Goal: Complete application form: Complete application form

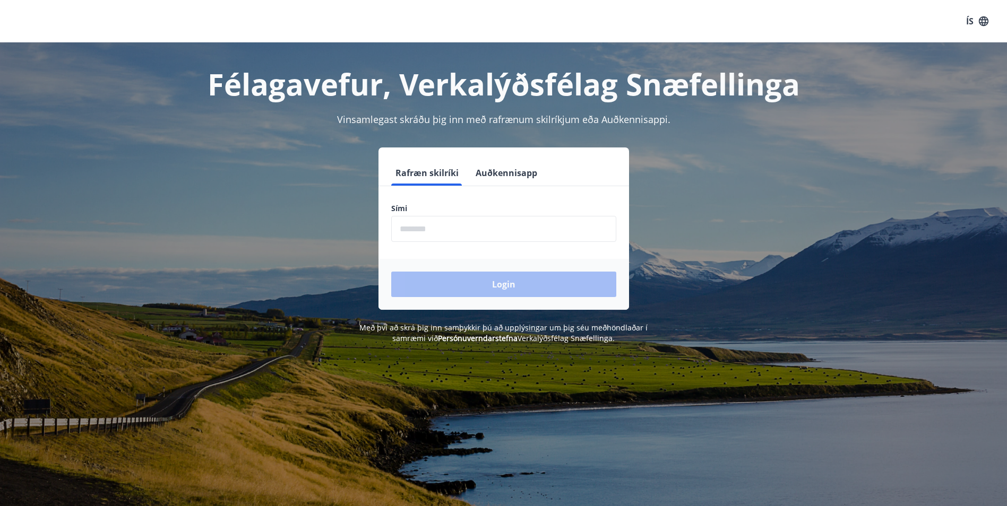
click at [501, 235] on input "phone" at bounding box center [503, 229] width 225 height 26
click at [442, 234] on input "phone" at bounding box center [503, 229] width 225 height 26
click at [496, 229] on input "phone" at bounding box center [503, 229] width 225 height 26
type input "********"
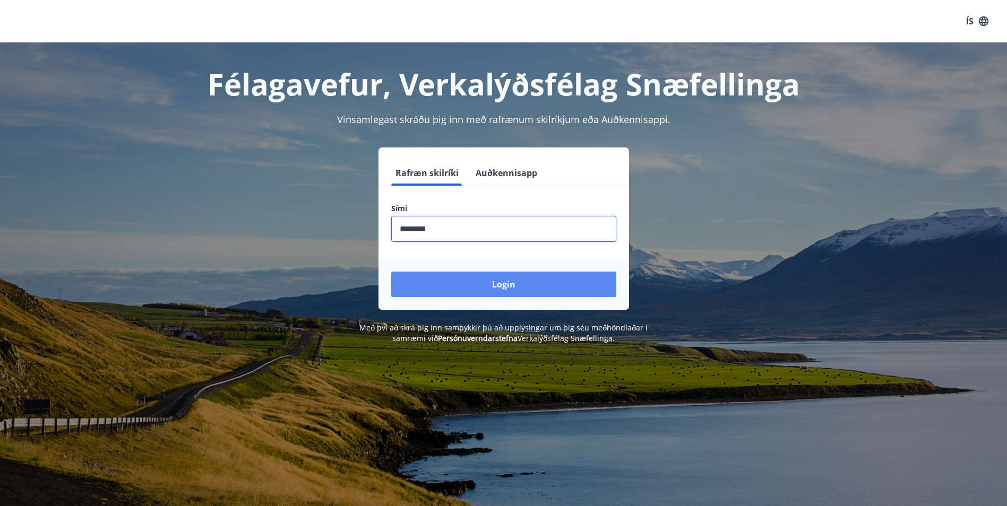
click at [499, 287] on button "Login" at bounding box center [503, 284] width 225 height 25
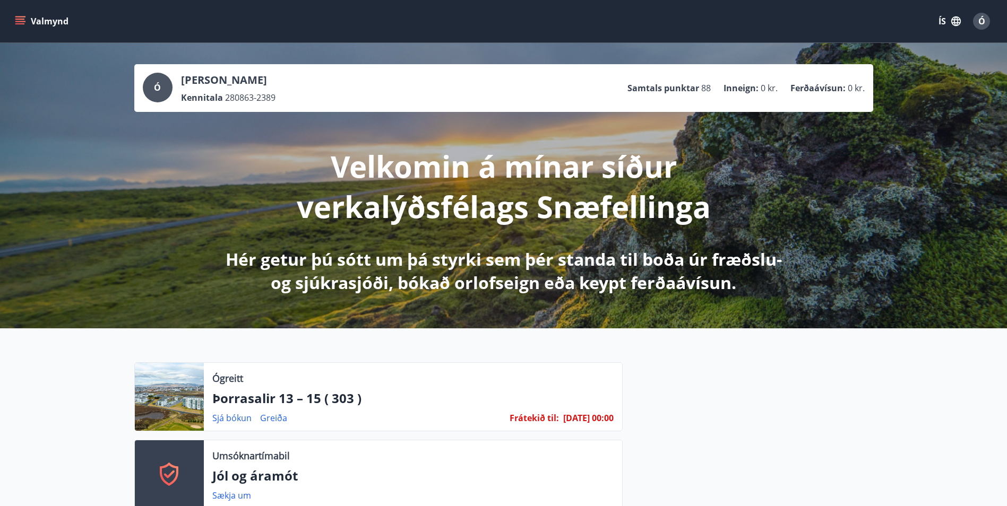
click at [18, 14] on button "Valmynd" at bounding box center [43, 21] width 60 height 19
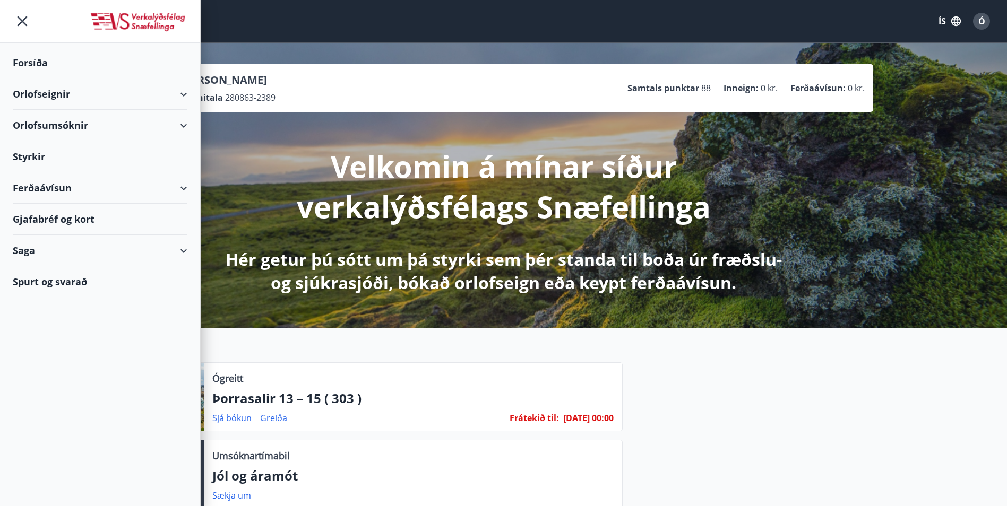
click at [21, 21] on icon "menu" at bounding box center [22, 21] width 19 height 19
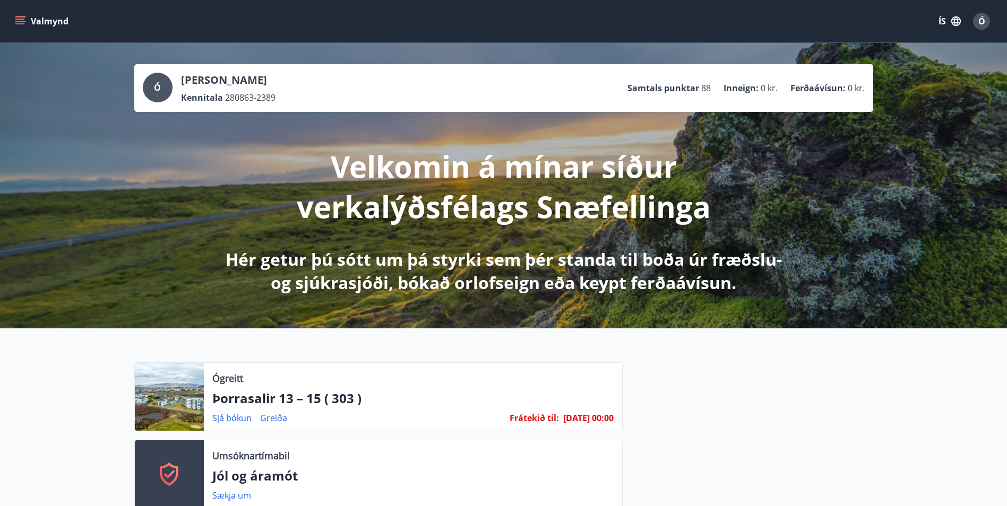
click at [18, 21] on icon "menu" at bounding box center [20, 21] width 11 height 11
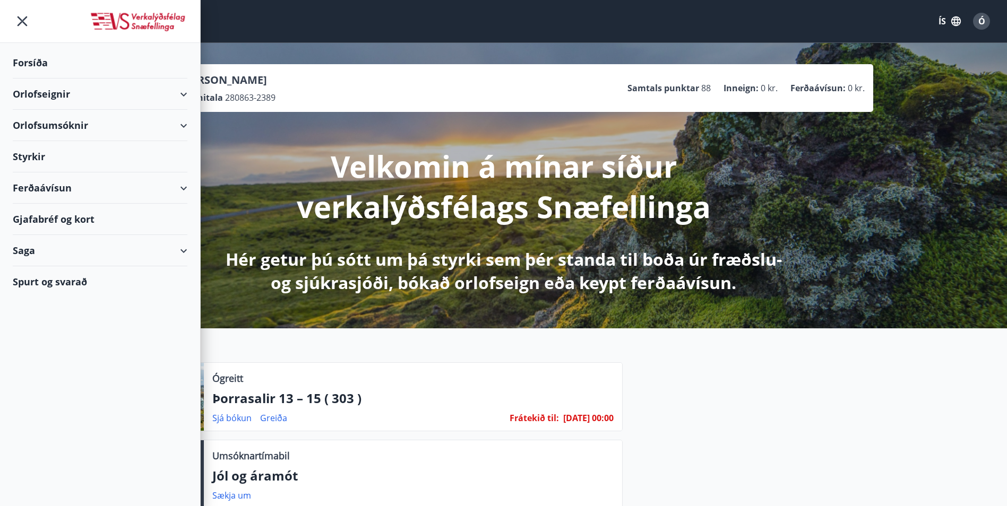
click at [39, 155] on div "Styrkir" at bounding box center [100, 156] width 175 height 31
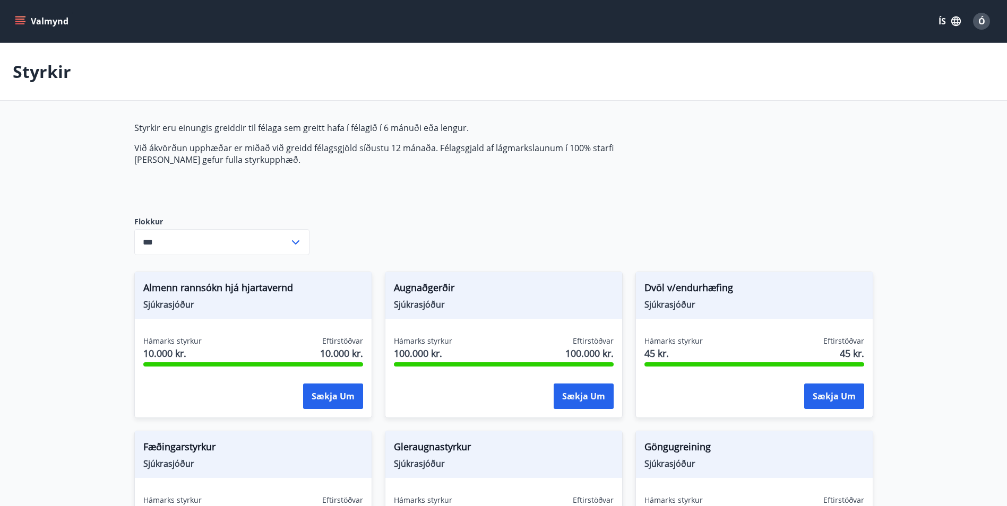
type input "***"
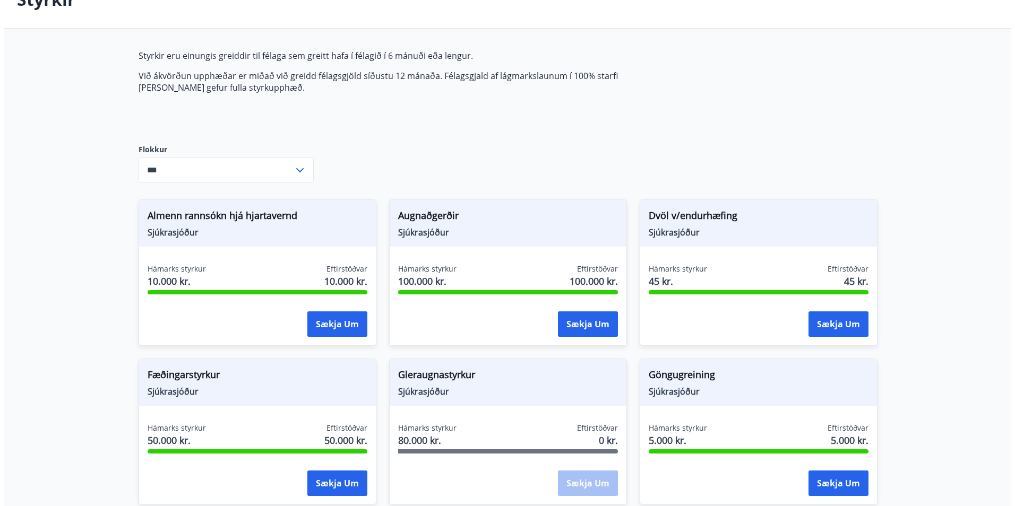
scroll to position [318, 0]
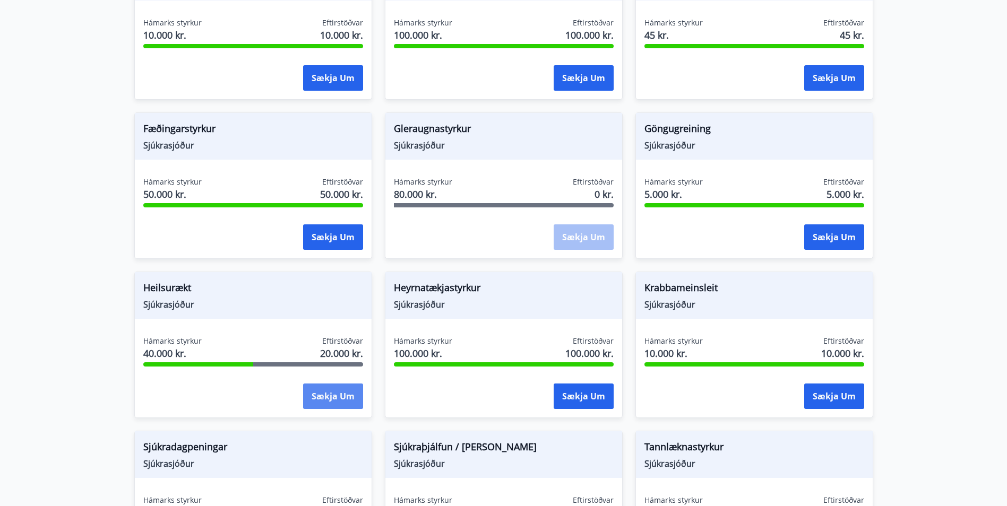
click at [343, 395] on button "Sækja um" at bounding box center [333, 396] width 60 height 25
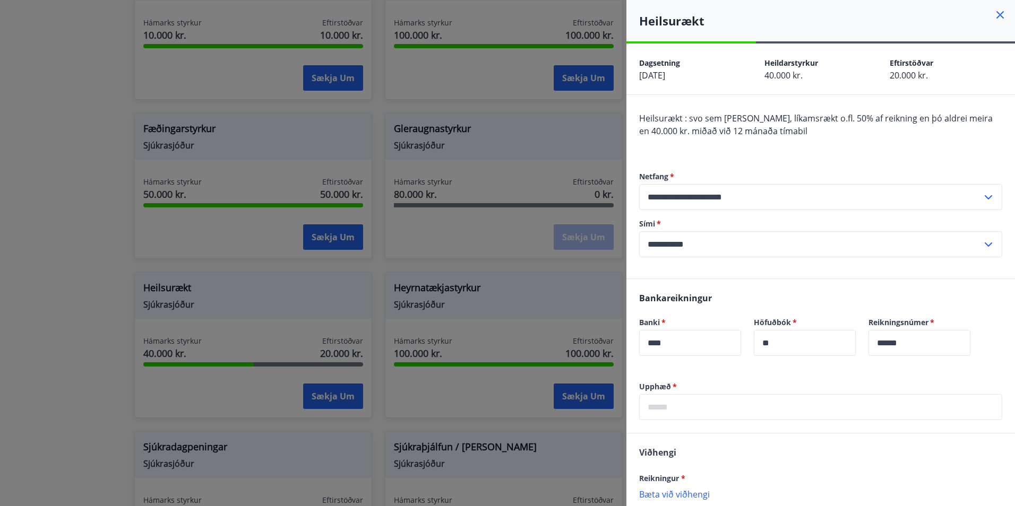
click at [860, 26] on div "Heilsurækt" at bounding box center [820, 20] width 389 height 41
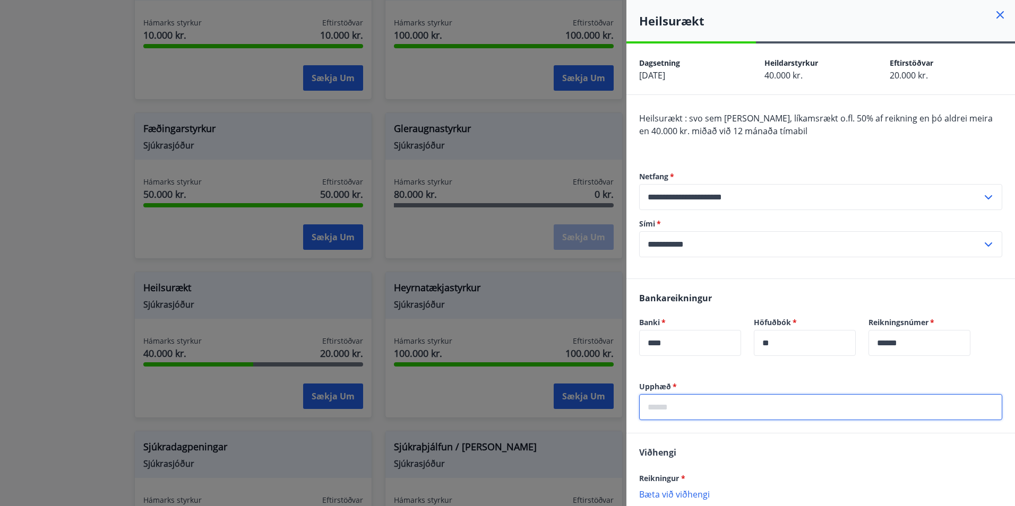
click at [699, 401] on input "text" at bounding box center [820, 407] width 363 height 26
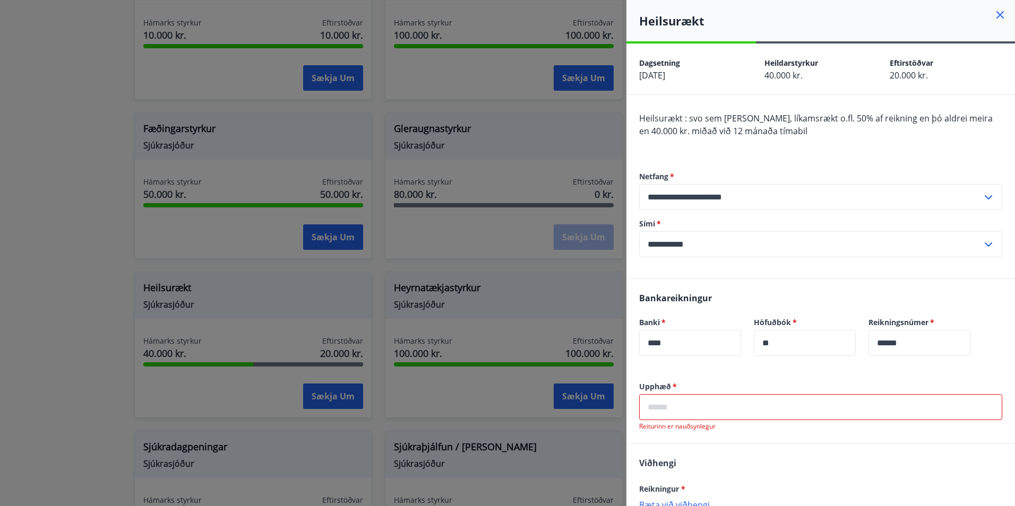
click at [672, 452] on div "Viðhengi Reikningur * Bæta við viðhengi Viðhengi er nauðsynlegt! Viðhengi Bæta …" at bounding box center [820, 509] width 389 height 130
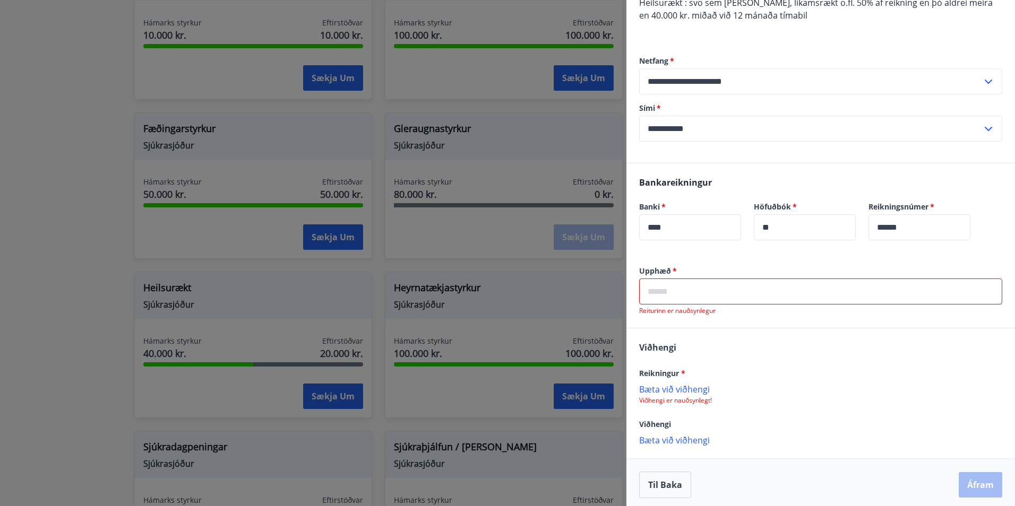
scroll to position [120, 0]
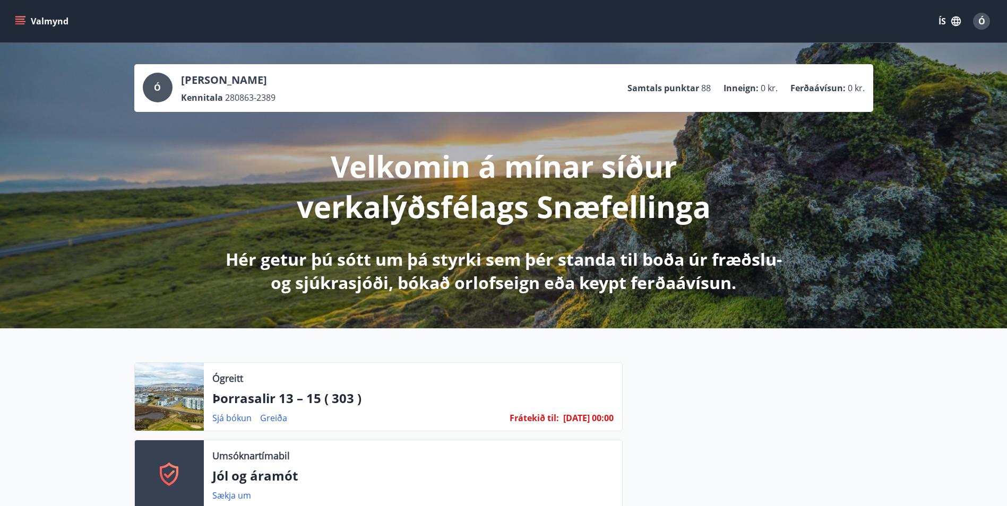
click at [24, 17] on icon "menu" at bounding box center [21, 16] width 12 height 1
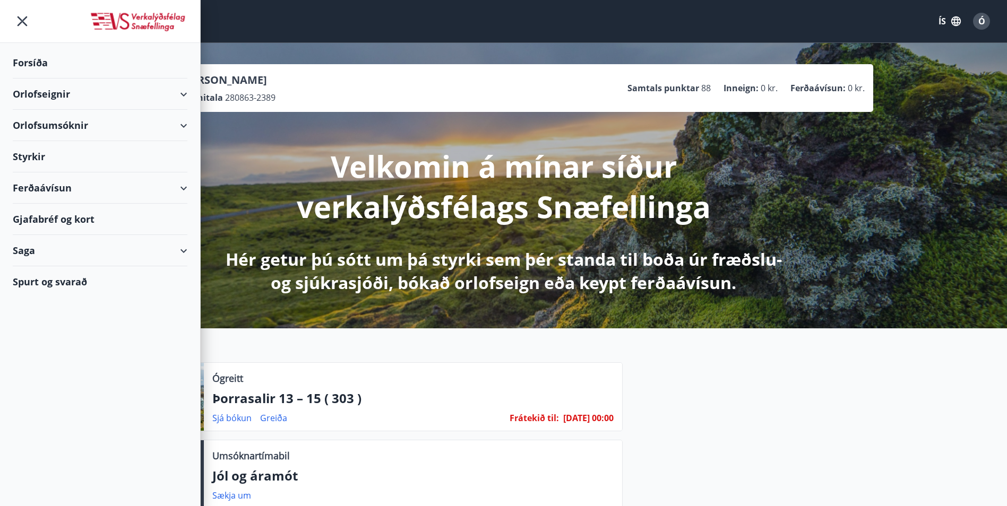
click at [36, 157] on div "Styrkir" at bounding box center [100, 156] width 175 height 31
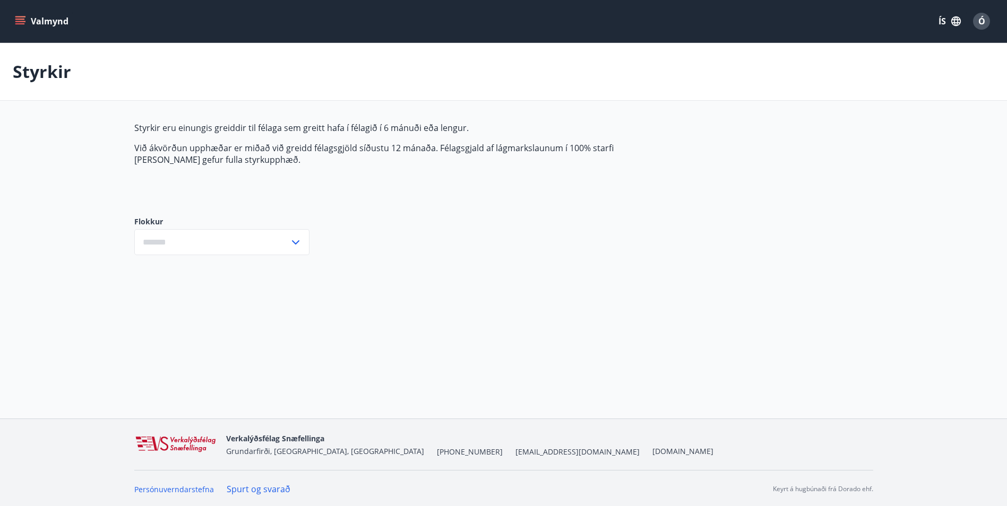
type input "***"
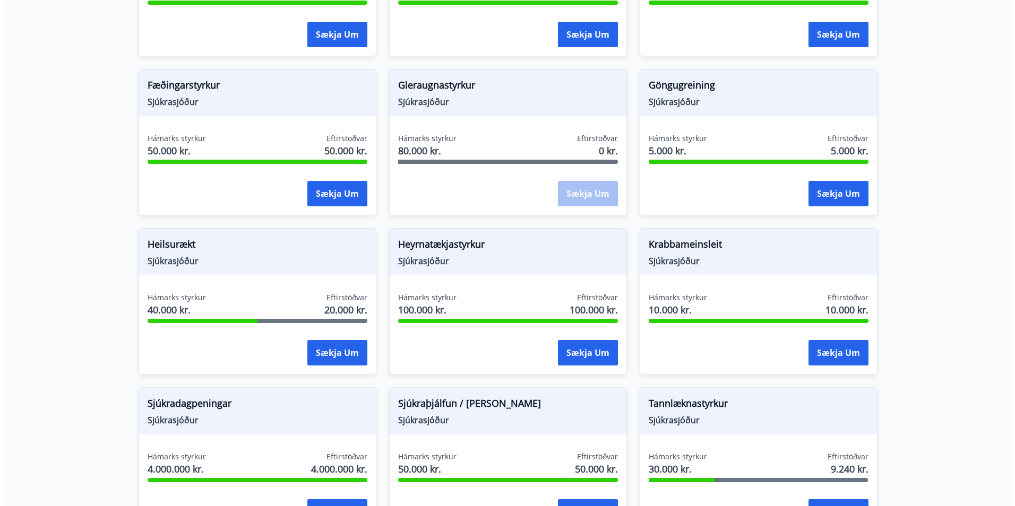
scroll to position [372, 0]
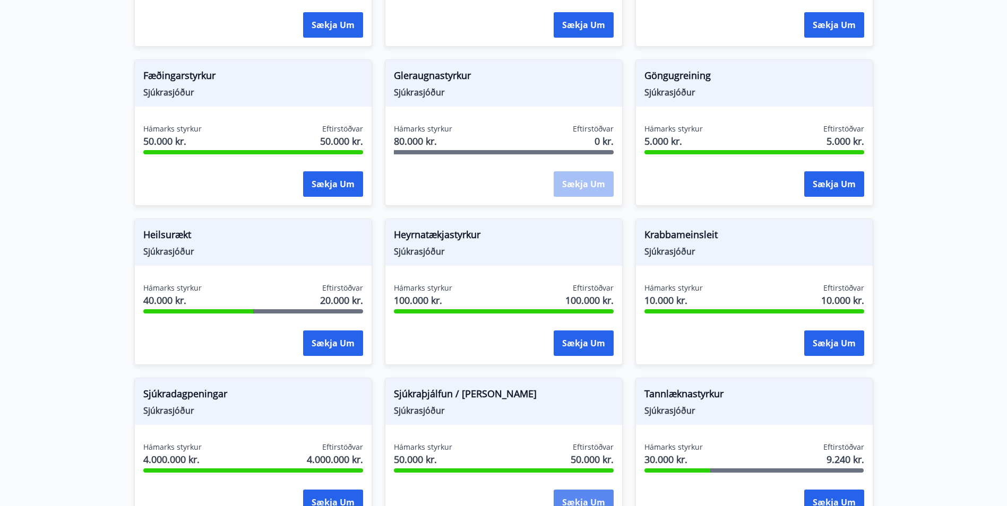
click at [597, 498] on button "Sækja um" at bounding box center [584, 502] width 60 height 25
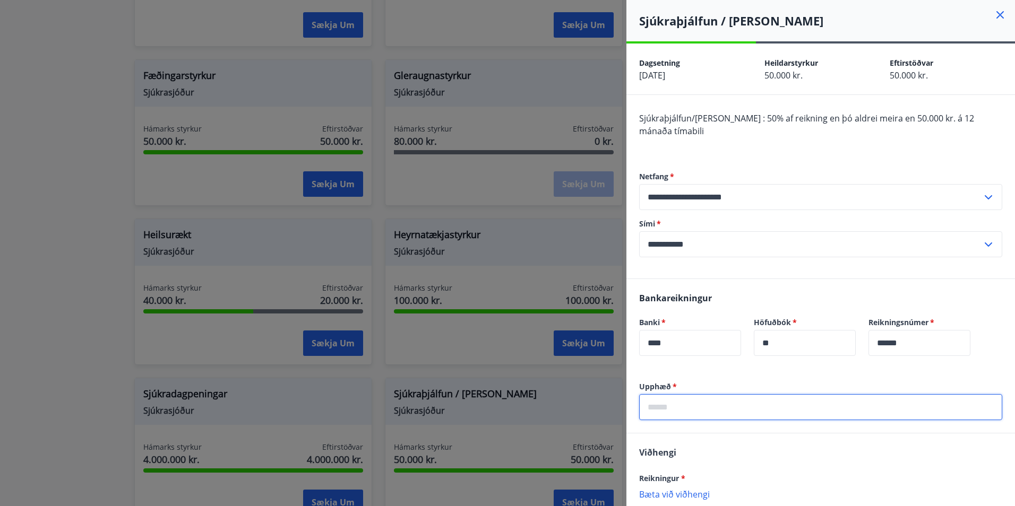
click at [703, 408] on input "text" at bounding box center [820, 407] width 363 height 26
click at [896, 463] on div "Viðhengi Reikningur * Bæta við viðhengi Viðhengi er nauðsynlegt! Viðhengi Bæta …" at bounding box center [820, 499] width 389 height 130
drag, startPoint x: 666, startPoint y: 406, endPoint x: 677, endPoint y: 406, distance: 10.6
click at [666, 406] on input "****" at bounding box center [820, 407] width 363 height 26
type input "*****"
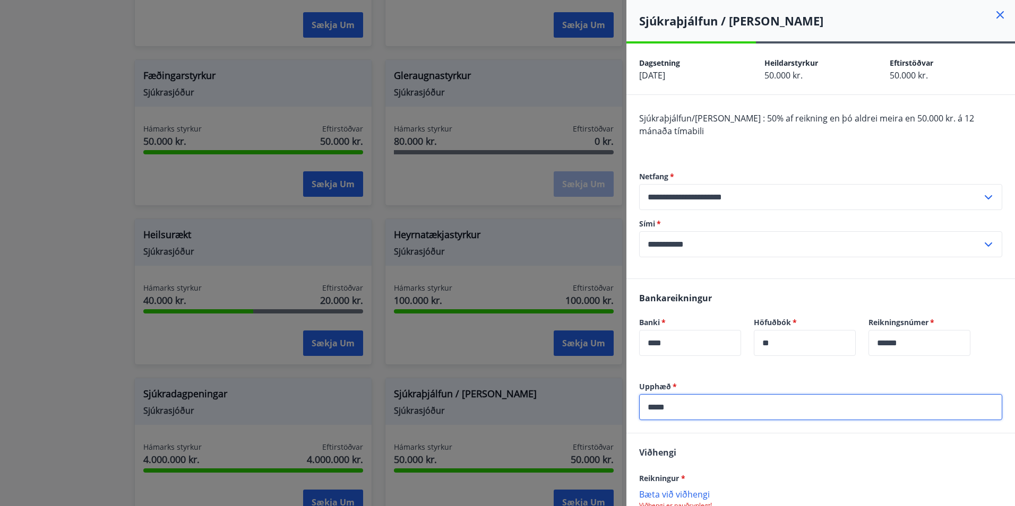
click at [728, 433] on hr at bounding box center [820, 433] width 389 height 1
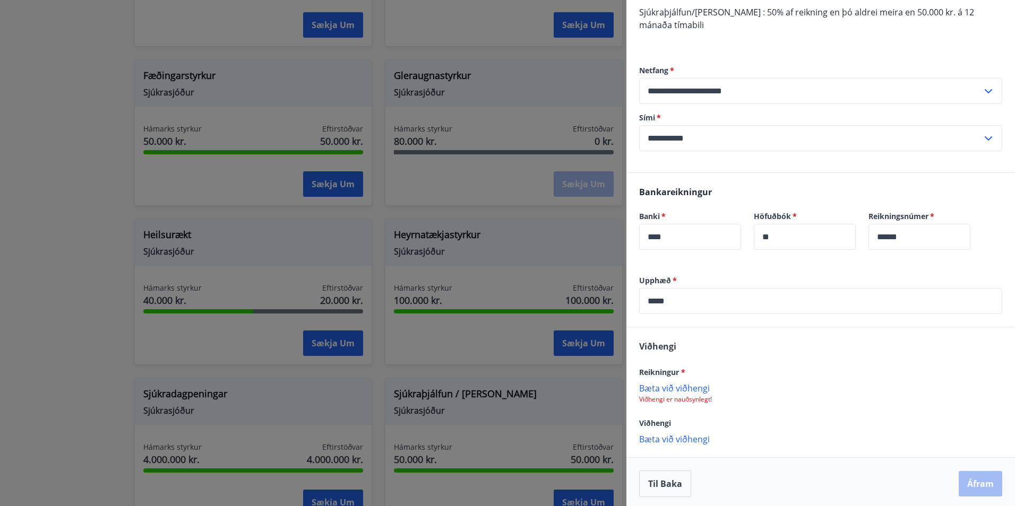
scroll to position [110, 0]
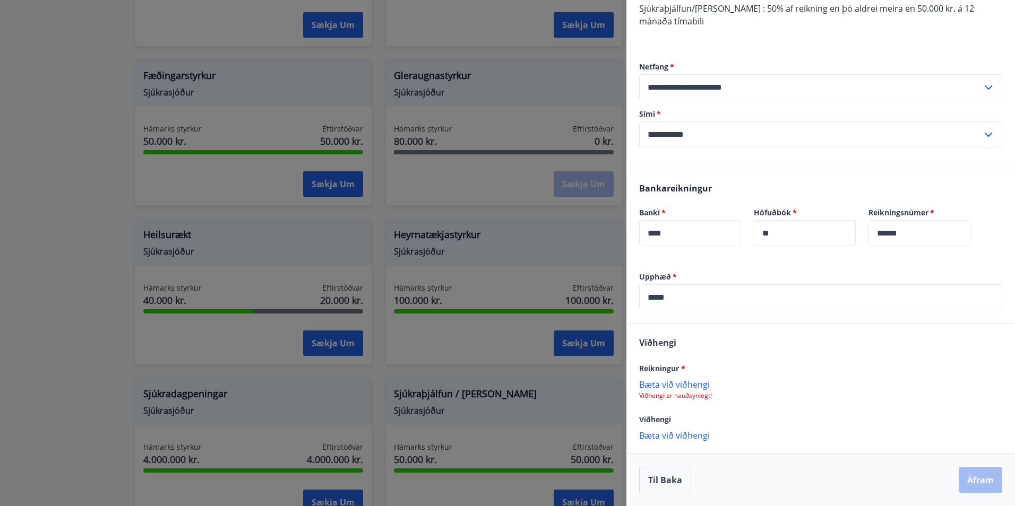
click at [685, 380] on p "Bæta við viðhengi" at bounding box center [820, 384] width 363 height 11
click at [703, 380] on p "Bæta við viðhengi" at bounding box center [820, 384] width 363 height 11
click at [695, 389] on p "Bæta við viðhengi" at bounding box center [820, 384] width 363 height 11
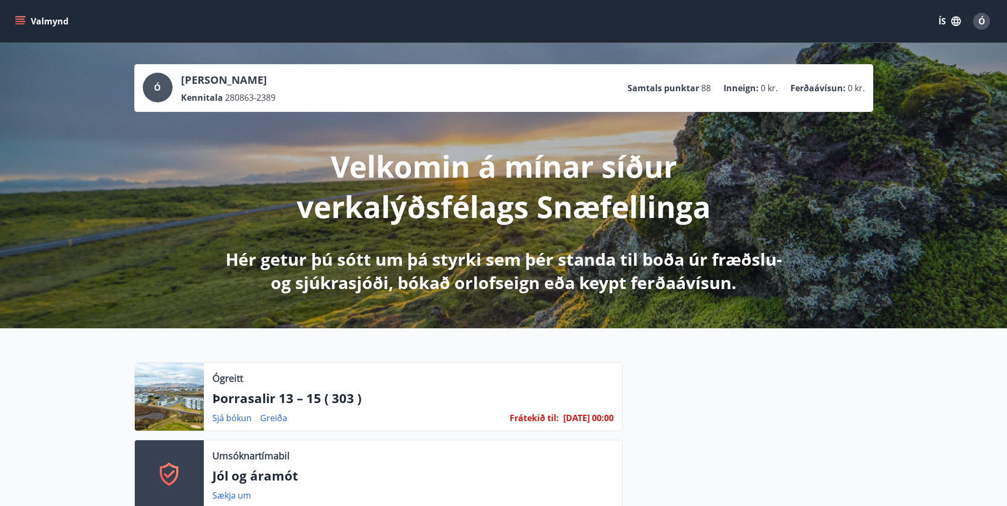
click at [21, 20] on icon "menu" at bounding box center [20, 21] width 11 height 11
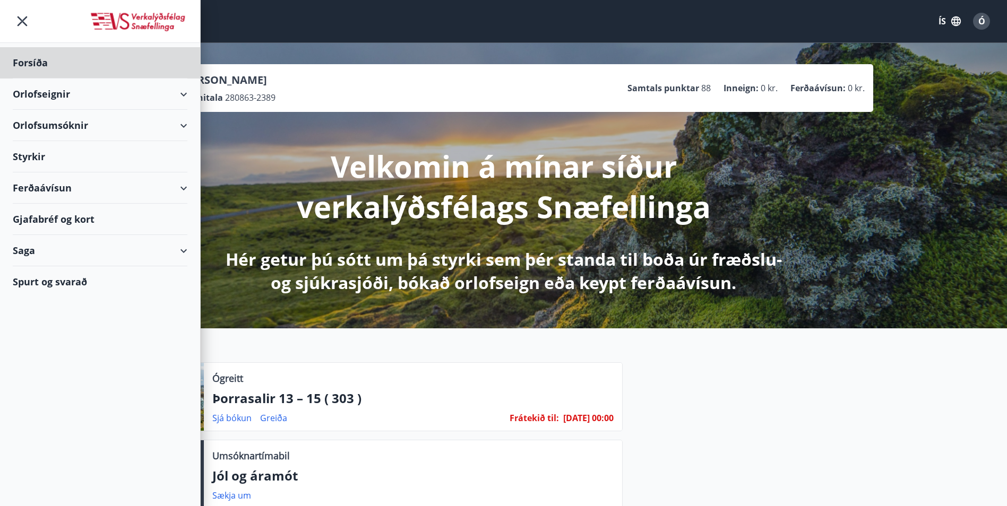
click at [33, 154] on div "Styrkir" at bounding box center [100, 156] width 175 height 31
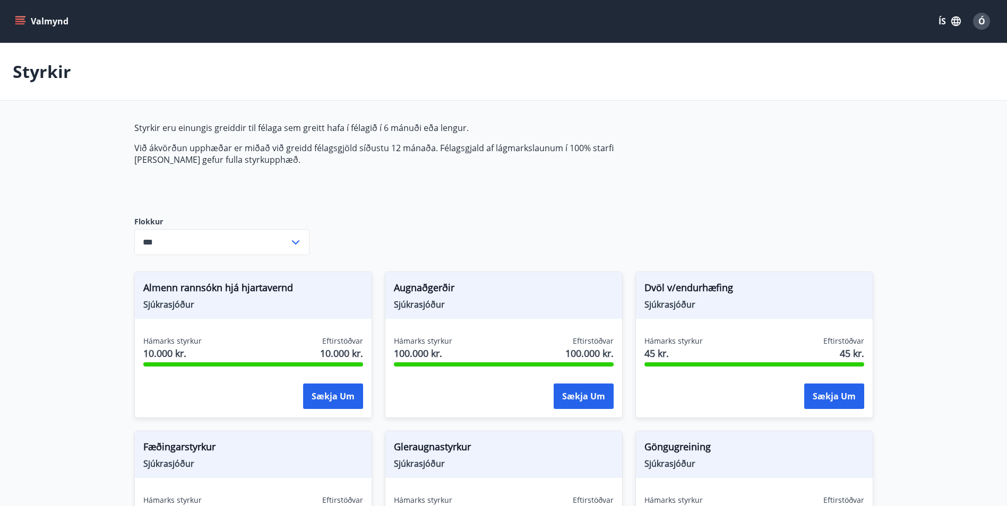
type input "***"
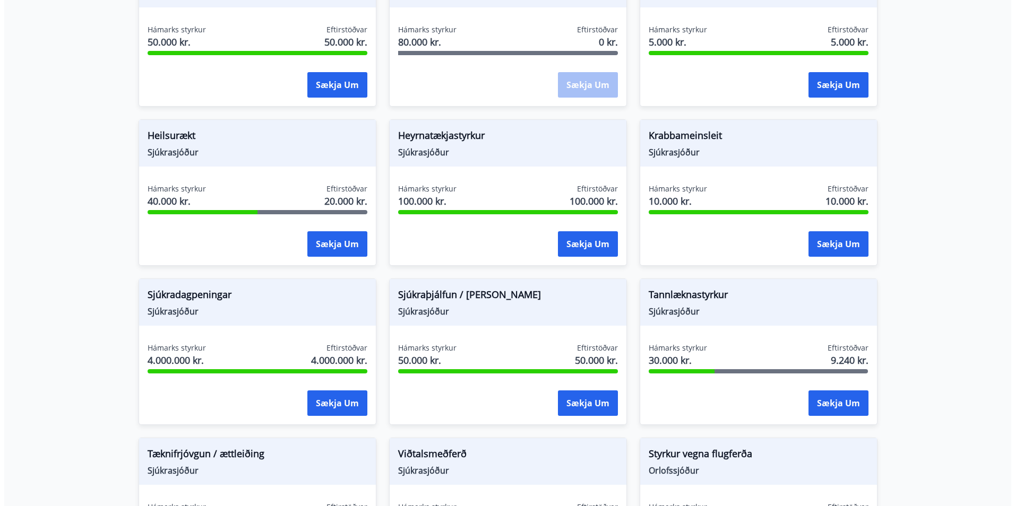
scroll to position [478, 0]
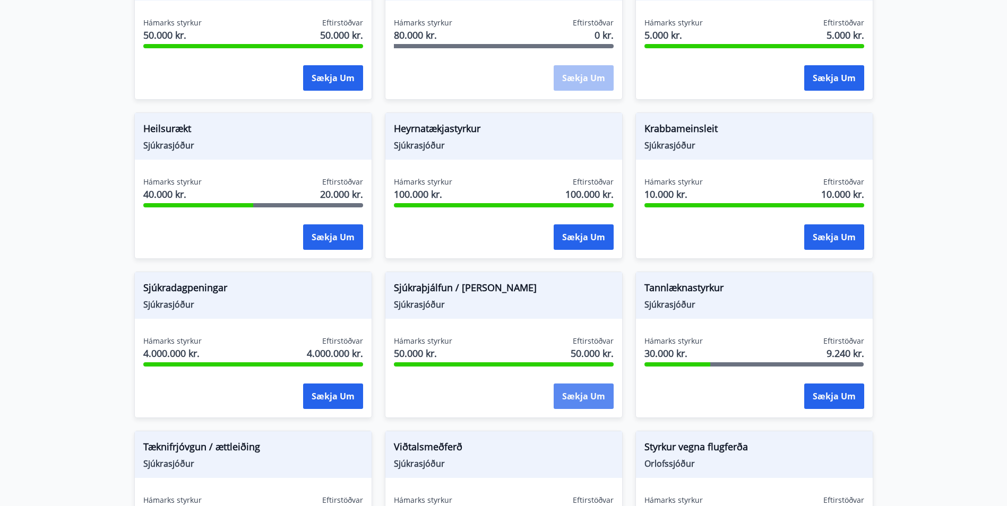
click at [582, 398] on button "Sækja um" at bounding box center [584, 396] width 60 height 25
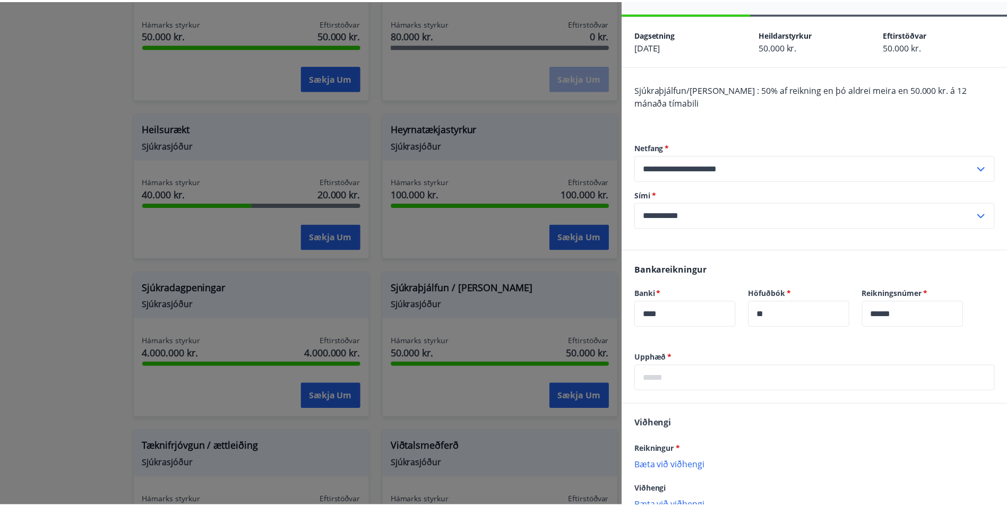
scroll to position [99, 0]
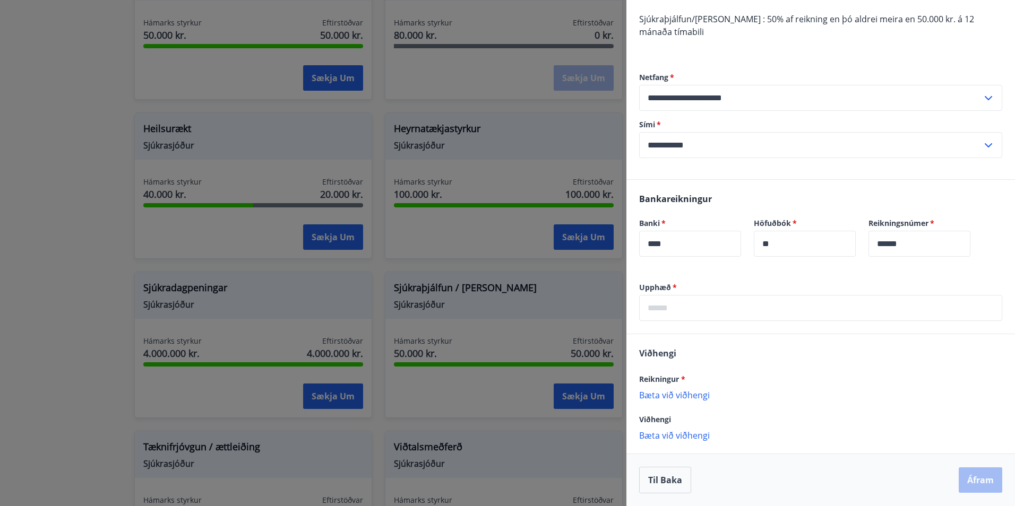
click at [707, 307] on input "text" at bounding box center [820, 308] width 363 height 26
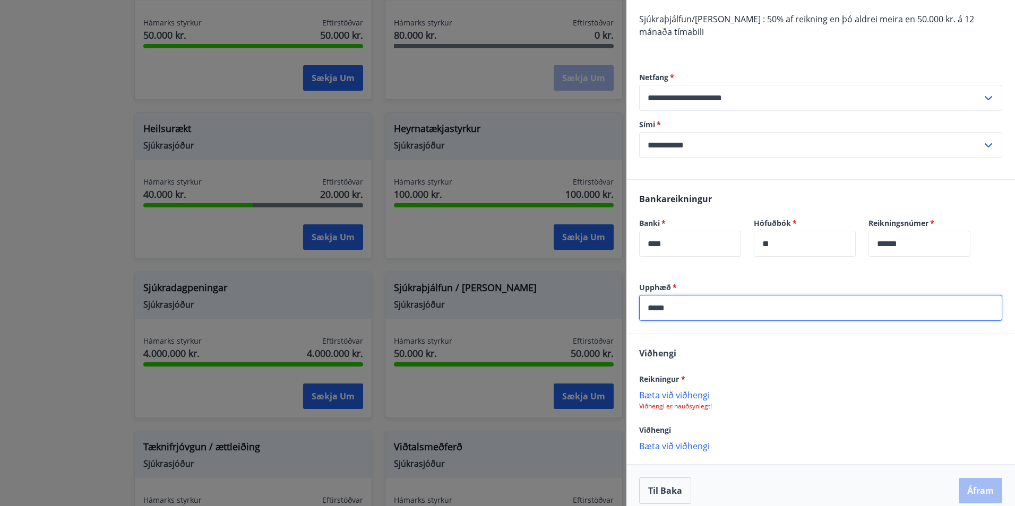
type input "*****"
click at [665, 395] on p "Bæta við viðhengi" at bounding box center [820, 395] width 363 height 11
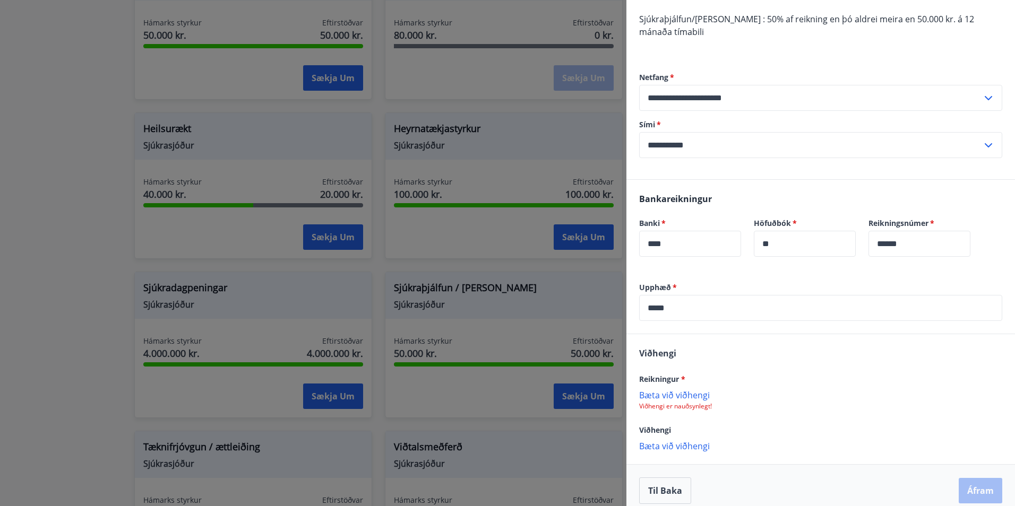
drag, startPoint x: 665, startPoint y: 395, endPoint x: 724, endPoint y: 394, distance: 58.9
click at [725, 394] on p "Bæta við viðhengi" at bounding box center [820, 395] width 363 height 11
click at [666, 495] on button "Til baka" at bounding box center [665, 491] width 52 height 27
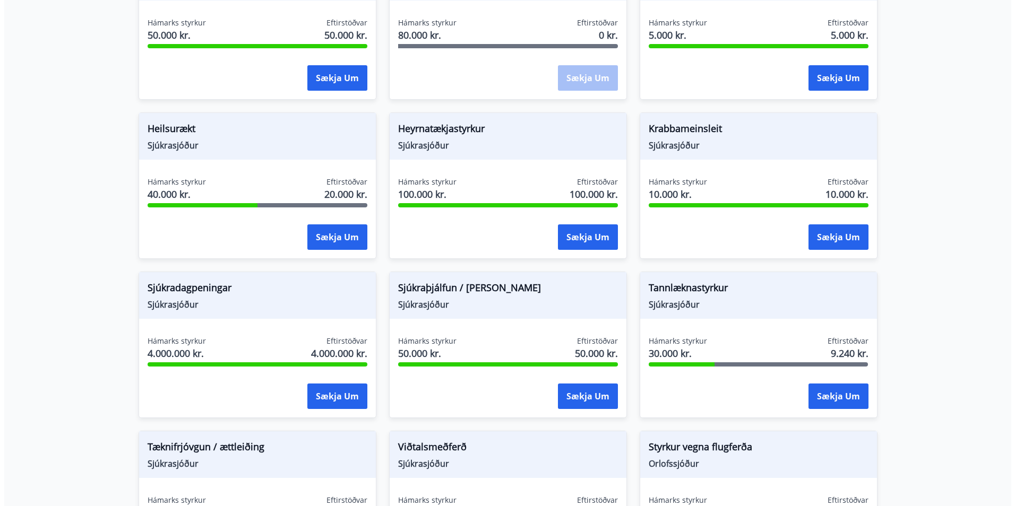
scroll to position [0, 0]
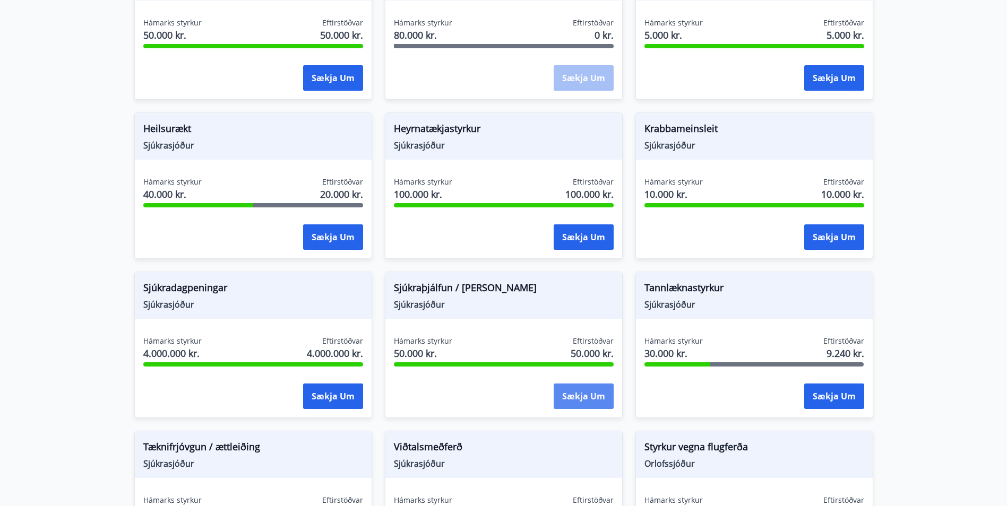
click at [585, 401] on button "Sækja um" at bounding box center [584, 396] width 60 height 25
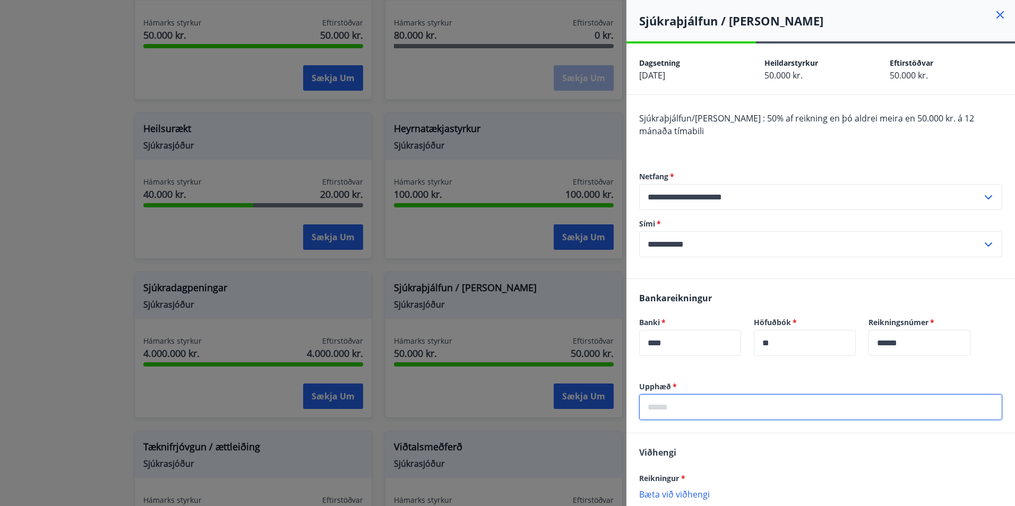
click at [691, 407] on input "text" at bounding box center [820, 407] width 363 height 26
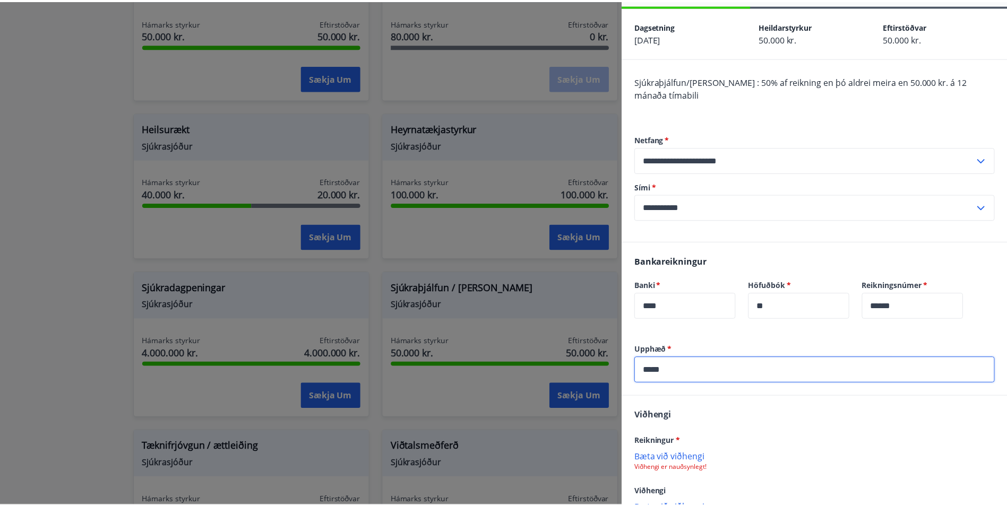
scroll to position [53, 0]
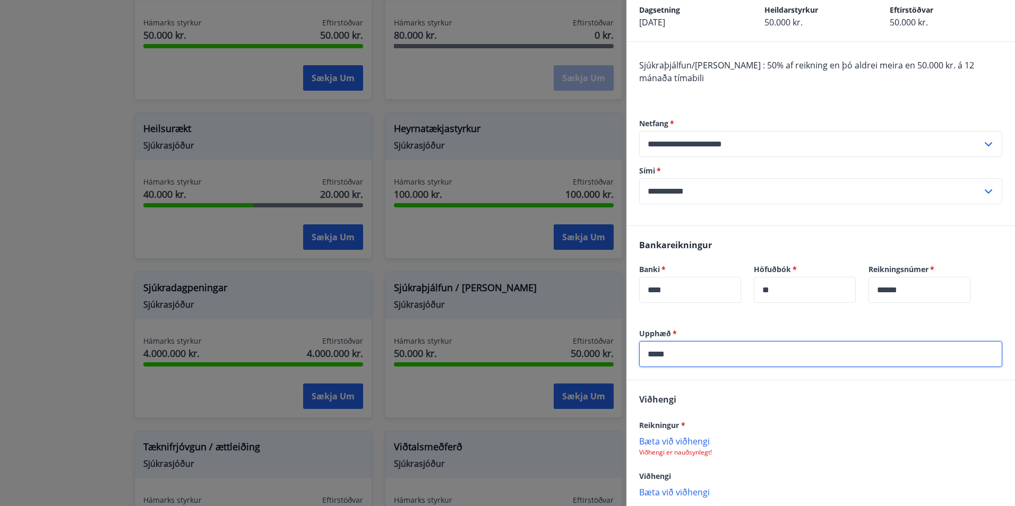
type input "*****"
click at [701, 441] on p "Bæta við viðhengi" at bounding box center [820, 441] width 363 height 11
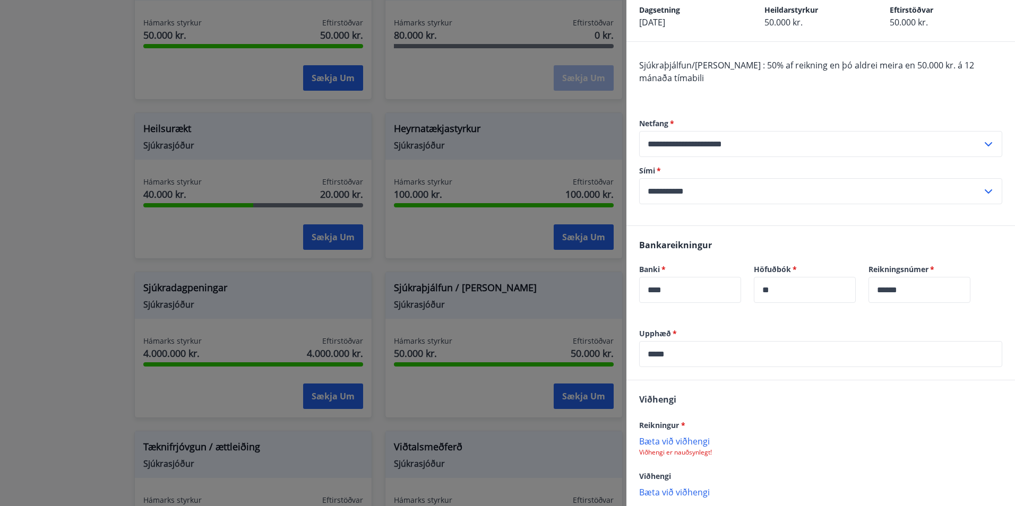
click at [730, 410] on div "Viðhengi Reikningur * Bæta við viðhengi Viðhengi er nauðsynlegt! Viðhengi Bæta …" at bounding box center [820, 446] width 389 height 130
click at [700, 441] on p "Bæta við viðhengi" at bounding box center [820, 441] width 363 height 11
drag, startPoint x: 697, startPoint y: 444, endPoint x: 678, endPoint y: 453, distance: 21.4
drag, startPoint x: 678, startPoint y: 453, endPoint x: 651, endPoint y: 439, distance: 30.2
click at [651, 439] on p "Bæta við viðhengi" at bounding box center [820, 441] width 363 height 11
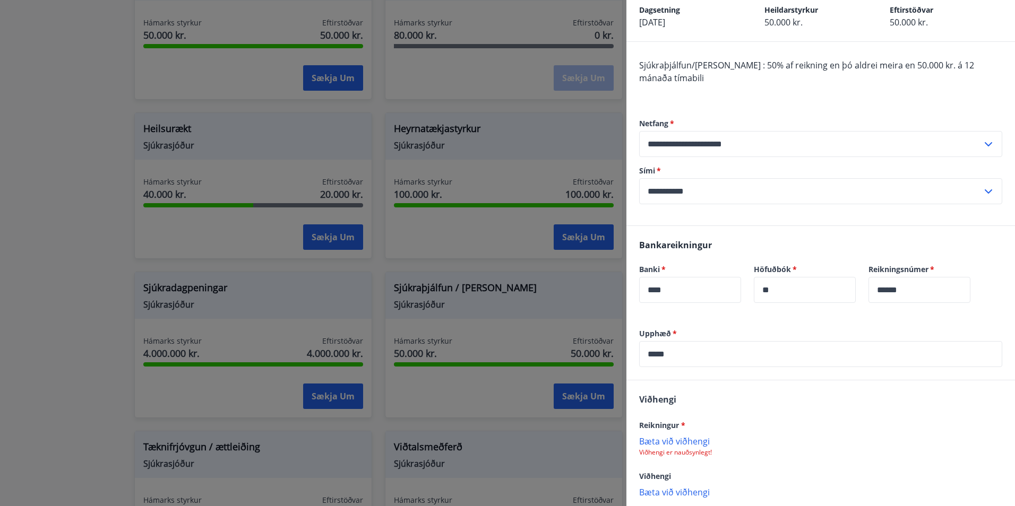
drag, startPoint x: 690, startPoint y: 442, endPoint x: 55, endPoint y: 120, distance: 711.9
click at [55, 120] on div at bounding box center [507, 253] width 1015 height 506
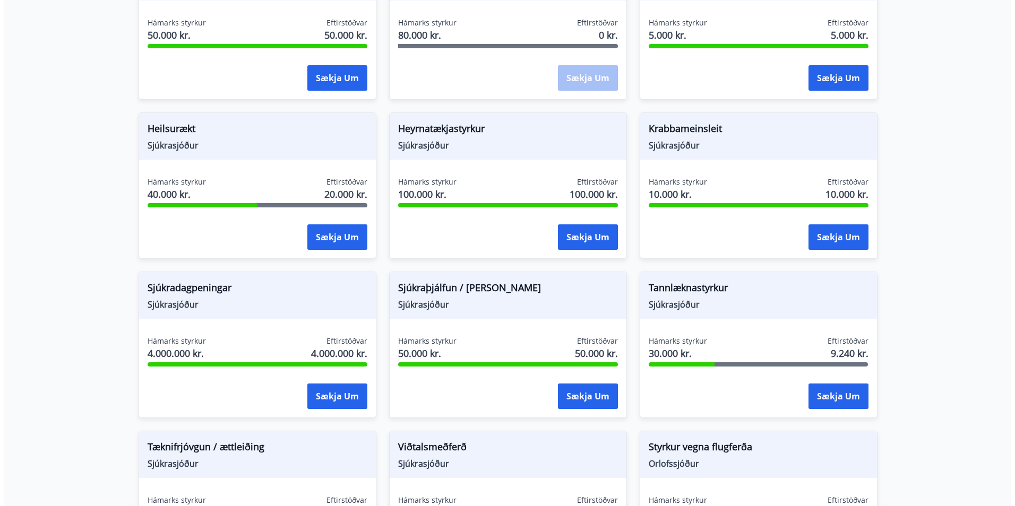
scroll to position [0, 0]
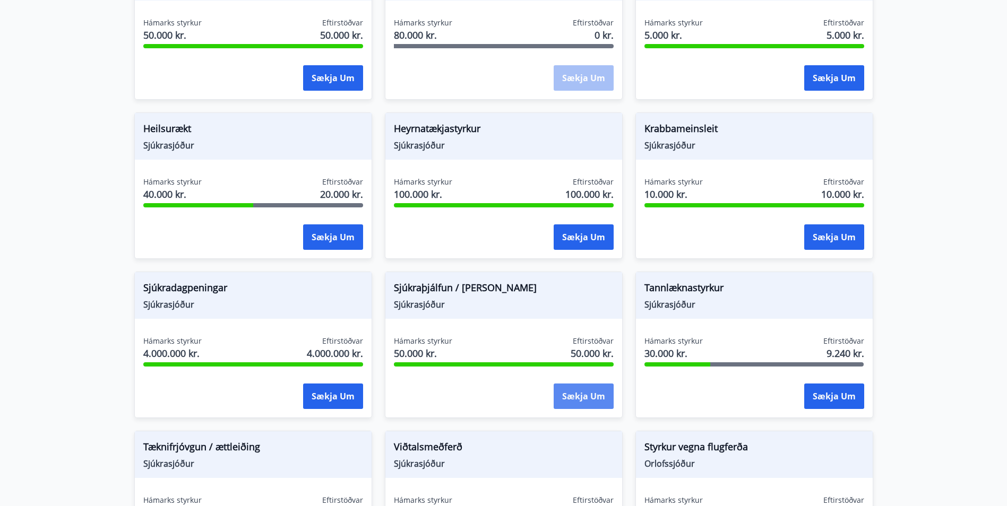
click at [581, 394] on button "Sækja um" at bounding box center [584, 396] width 60 height 25
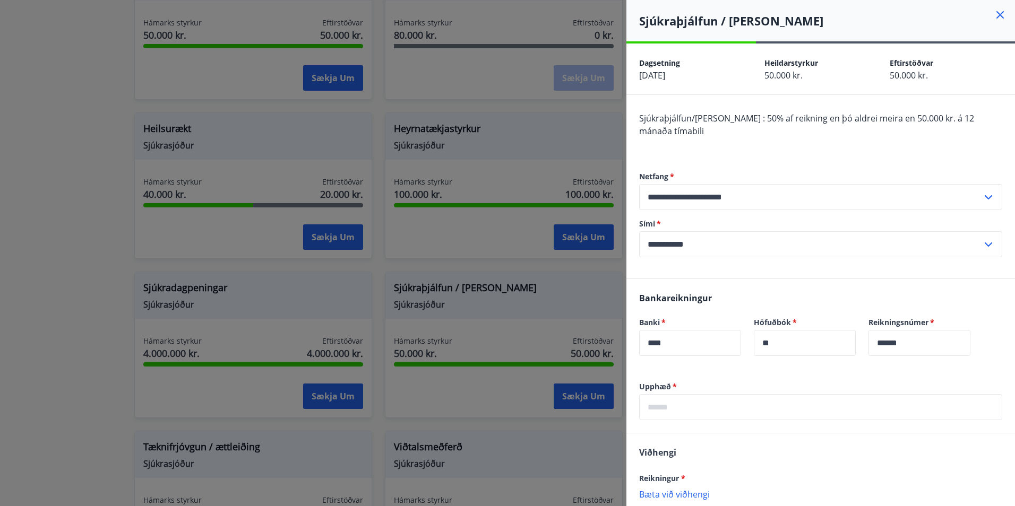
click at [698, 407] on input "text" at bounding box center [820, 407] width 363 height 26
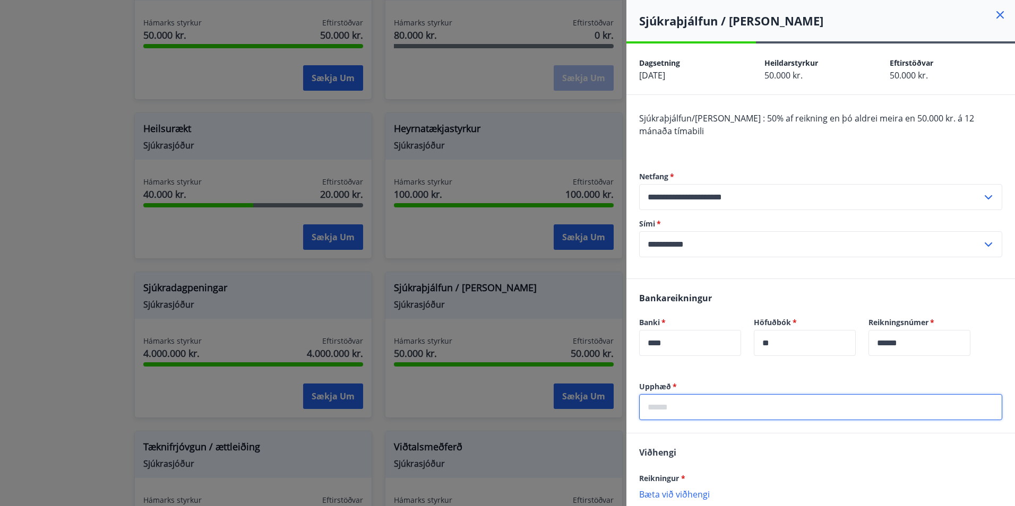
type input "*****"
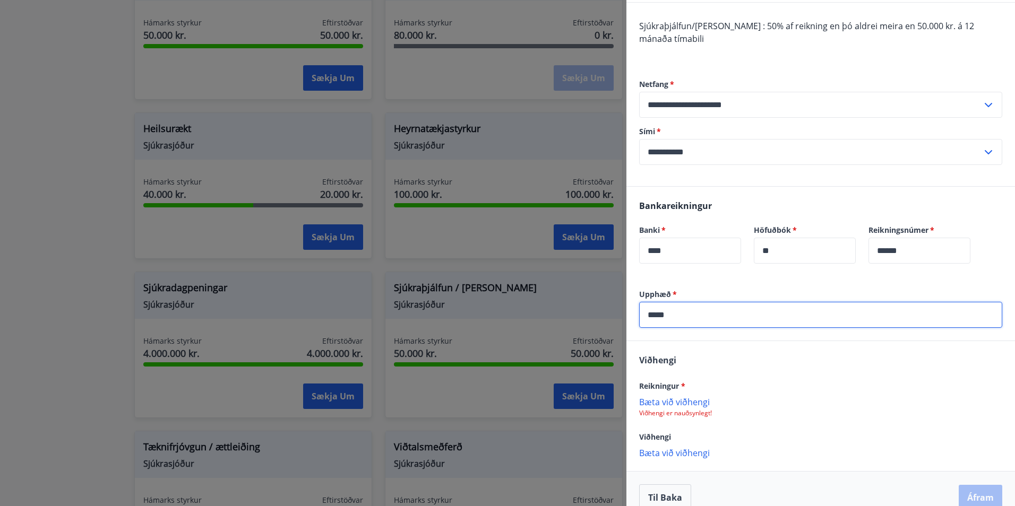
scroll to position [110, 0]
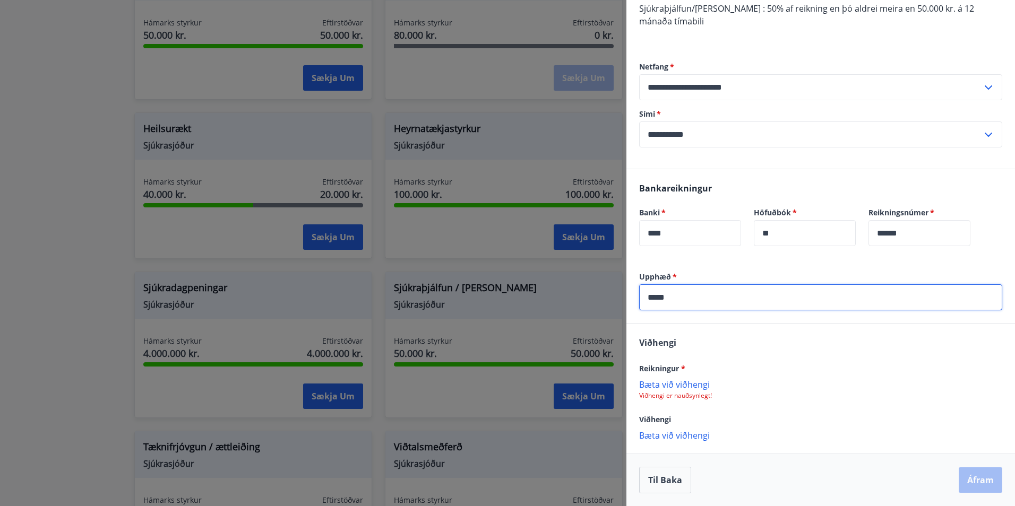
click at [699, 382] on p "Bæta við viðhengi" at bounding box center [820, 384] width 363 height 11
click at [684, 385] on p "Bæta við viðhengi" at bounding box center [820, 384] width 363 height 11
click at [697, 387] on p "Bæta við viðhengi" at bounding box center [820, 384] width 363 height 11
